Goal: Transaction & Acquisition: Purchase product/service

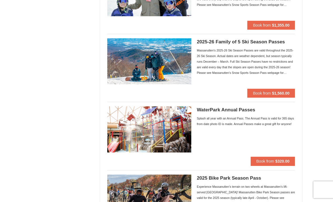
scroll to position [362, 0]
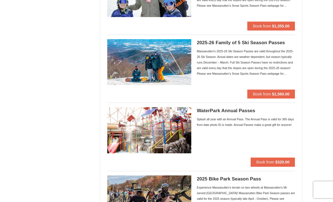
click at [232, 63] on div "Massanutten's 2025-26 Ski Season Passes are valid throughout the 2025-26 Ski Se…" at bounding box center [246, 62] width 98 height 28
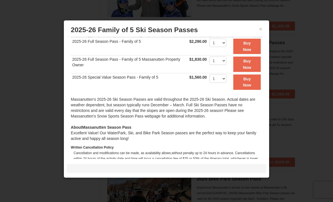
scroll to position [108, 0]
click at [258, 27] on h3 "2025-26 Family of 5 Ski Season Passes" at bounding box center [166, 30] width 191 height 8
click at [261, 30] on button "×" at bounding box center [260, 29] width 3 height 6
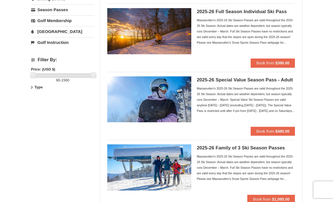
scroll to position [0, 0]
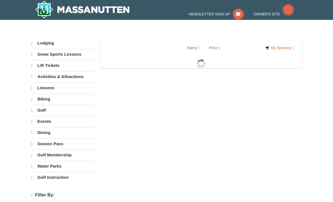
select select "10"
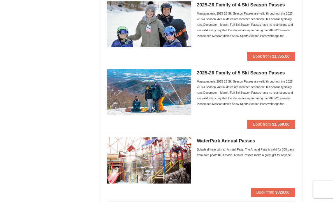
scroll to position [332, 0]
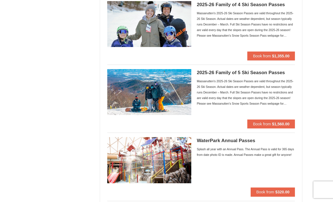
click at [93, 38] on div "Lodging Arrival Please format dates MM/DD/YYYY Please format dates MM/DD/YYYY 1…" at bounding box center [166, 159] width 271 height 907
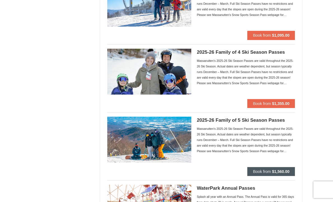
scroll to position [283, 0]
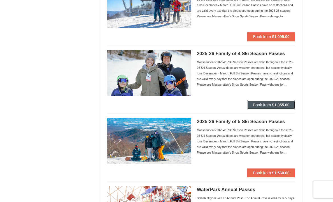
click at [273, 102] on button "Book from $1,355.00" at bounding box center [271, 105] width 48 height 9
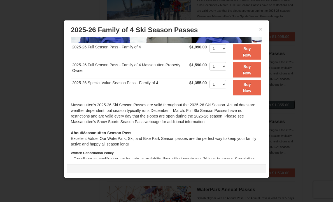
scroll to position [103, 0]
